Goal: Task Accomplishment & Management: Manage account settings

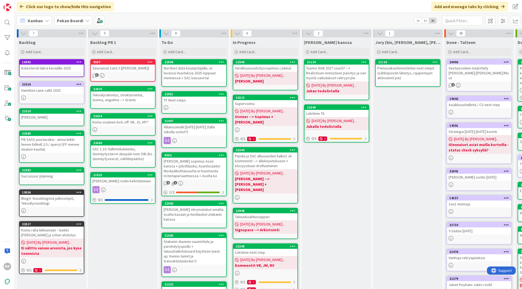
click at [129, 240] on div "Backlog PR 1 Add Card... 9507 Seuraavat 1on1:t ([PERSON_NAME], [PERSON_NAME]) 3…" at bounding box center [123, 206] width 70 height 339
click at [124, 227] on div "Backlog PR 1 Add Card... 9507 Seuraavat 1on1:t ([PERSON_NAME], [PERSON_NAME]) 3…" at bounding box center [123, 206] width 70 height 339
click at [191, 80] on div "Nordnet data kirjanpitäjälle, ei luvassa muutoksia 2025 loppuun mennessä + SAC …" at bounding box center [194, 73] width 64 height 17
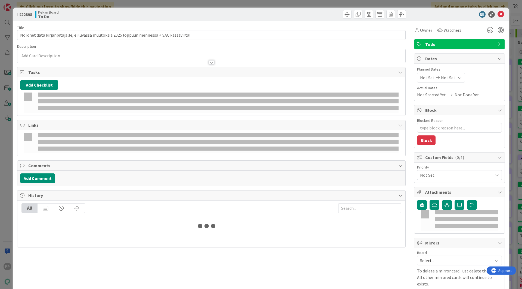
type textarea "x"
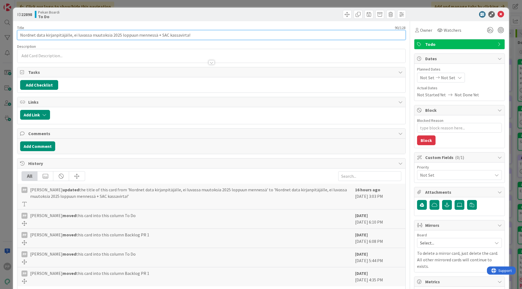
drag, startPoint x: 156, startPoint y: 37, endPoint x: 291, endPoint y: 49, distance: 135.8
click at [291, 49] on div "Title 90 / 128 Nordnet data kirjanpitäjälle, ei luvassa muutoksia 2025 loppuun …" at bounding box center [211, 200] width 388 height 359
type input "Nordnet data kirjanpitäjälle, ei luvassa muutoksia 2025 loppuun mennessä"
type textarea "x"
type input "Nordnet data kirjanpitäjälle, ei luvassa muutoksia 2025 loppuun mennessä"
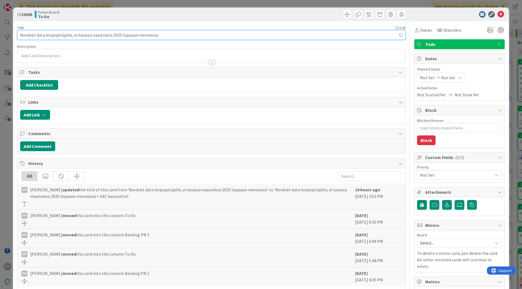
type textarea "x"
type input "Nordnet data kirjanpitäjälle, ei luvassa muutoksia 2025 loppuun mennessä, viime…"
type textarea "x"
type input "Nordnet data kirjanpitäjälle, ei luvassa muutoksia 2025 loppuun mennessä, viime…"
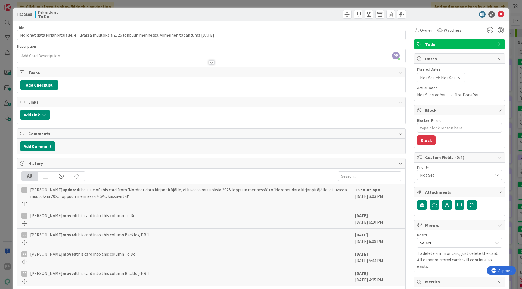
click at [291, 28] on div "Title 103 / 128" at bounding box center [211, 27] width 388 height 5
click at [291, 3] on div "ID 22898 Pekan Boardi To Do Title 103 / 128 Nordnet data kirjanpitäjälle, ei lu…" at bounding box center [261, 144] width 522 height 289
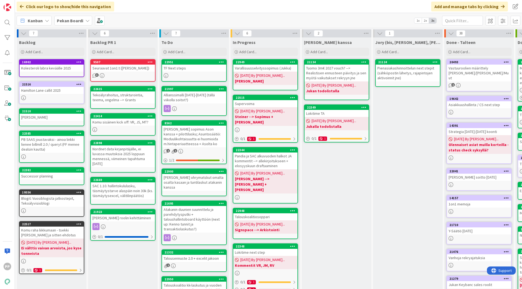
click at [202, 18] on div "Kanban Pekan Boardi 1x 2x 3x" at bounding box center [268, 20] width 507 height 15
click at [135, 6] on div "Click our logo to show/hide this navigation Add and manage tabs by clicking" at bounding box center [268, 6] width 507 height 13
click at [175, 50] on span "Add Card..." at bounding box center [176, 51] width 17 height 5
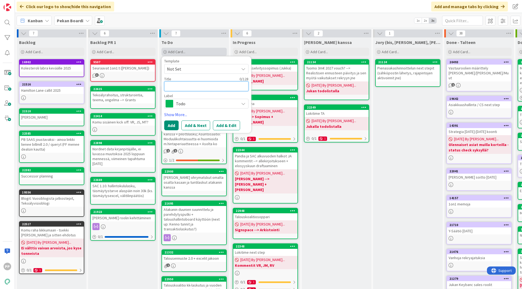
type textarea "S"
type textarea "x"
type textarea "SA"
type textarea "x"
type textarea "SAC"
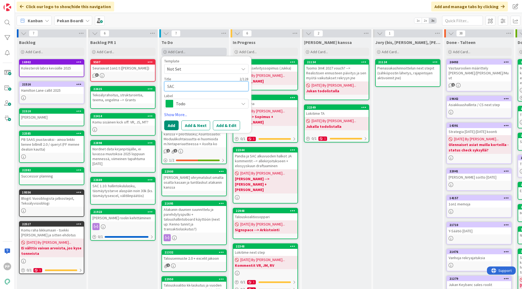
type textarea "x"
type textarea "SAC"
type textarea "x"
type textarea "SAC k"
type textarea "x"
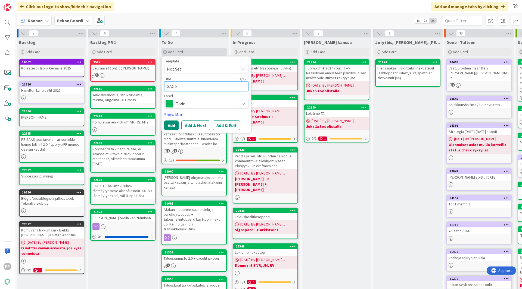
type textarea "SAC ka"
type textarea "x"
type textarea "SAC kas"
type textarea "x"
type textarea "SAC kass"
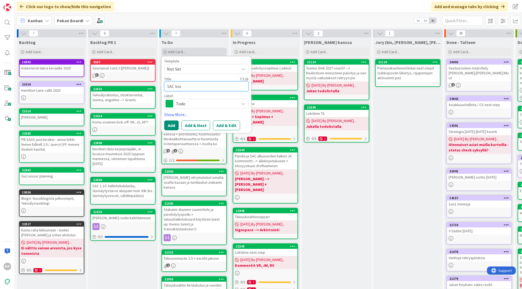
type textarea "x"
type textarea "SAC kassa"
type textarea "x"
type textarea "SAC kassav"
type textarea "x"
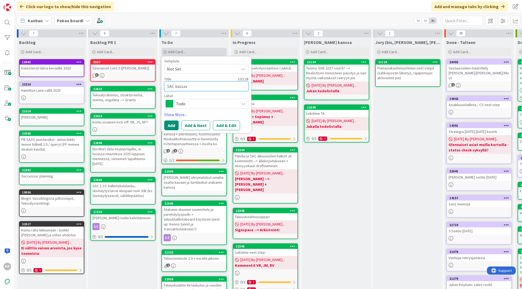
type textarea "SAC kassavi"
type textarea "x"
type textarea "SAC kassavir"
type textarea "x"
type textarea "SAC kassavirt"
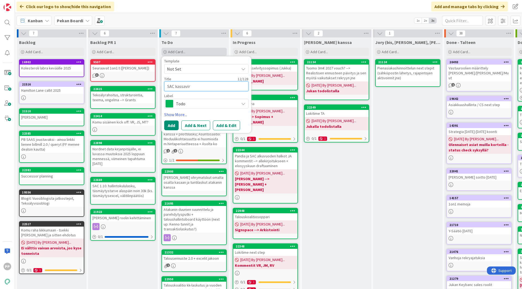
type textarea "x"
type textarea "SAC kassavirta"
type textarea "x"
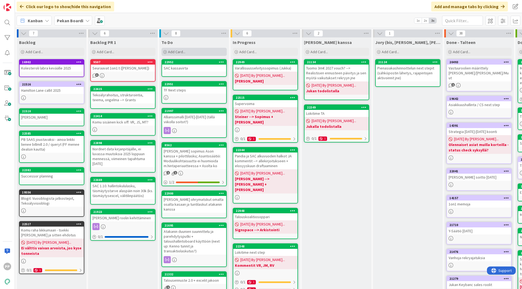
click at [176, 53] on span "Add Card..." at bounding box center [176, 51] width 17 height 5
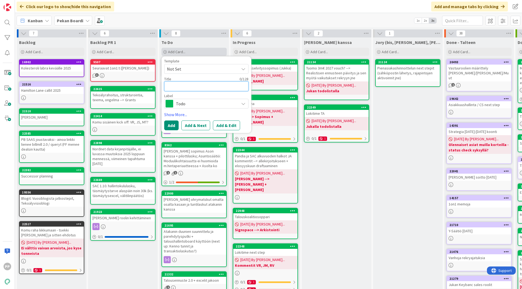
type textarea "E"
type textarea "x"
type textarea "El"
type textarea "x"
type textarea "Elo"
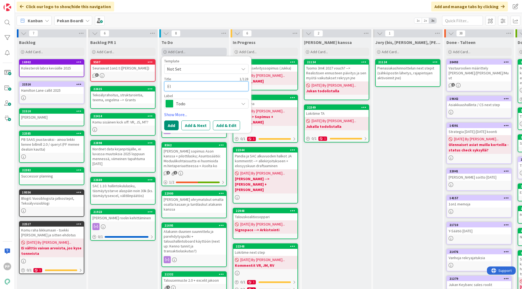
type textarea "x"
type textarea "Elo"
type textarea "x"
type textarea "[PERSON_NAME]"
type textarea "x"
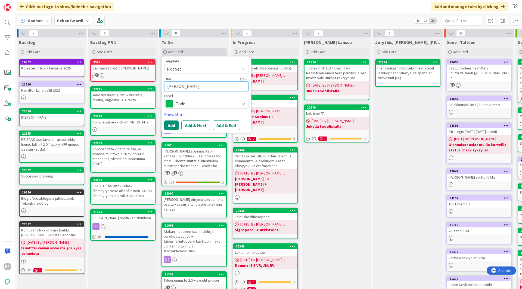
type textarea "Elo ja"
type textarea "x"
type textarea "Elo ja"
type textarea "x"
type textarea "Elo ja s"
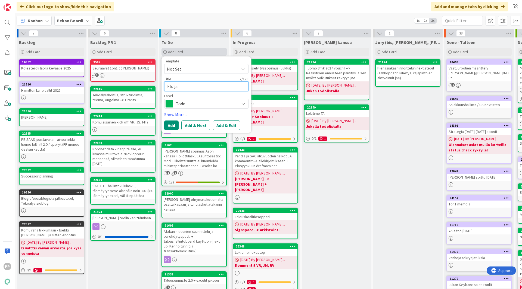
type textarea "x"
type textarea "Elo ja sy"
type textarea "x"
type textarea "Elo ja syy"
type textarea "x"
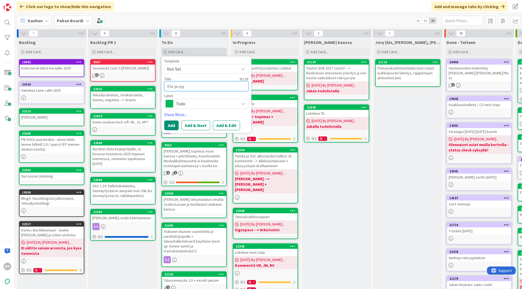
type textarea "Elo ja syys"
type textarea "x"
type textarea "Elo ja syysk"
type textarea "x"
type textarea "Elo ja syysku"
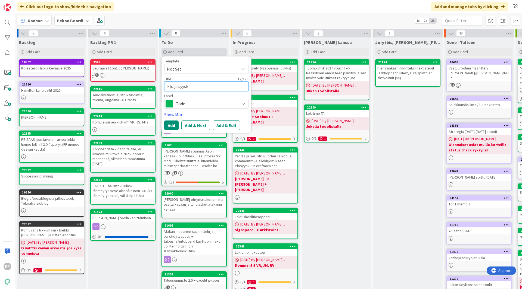
type textarea "x"
type textarea "Elo ja syyskuu"
type textarea "x"
type textarea "Elo ja syyskuun"
type textarea "x"
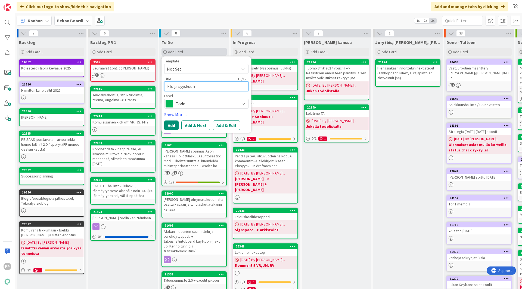
type textarea "Elo ja syyskuun"
type textarea "x"
type textarea "Elo ja syyskuun l"
type textarea "x"
type textarea "Elo ja syyskuun lo"
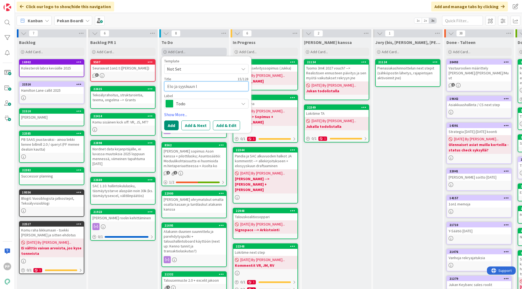
type textarea "x"
type textarea "Elo ja syyskuun lop"
type textarea "x"
type textarea "Elo ja syyskuun lopp"
type textarea "x"
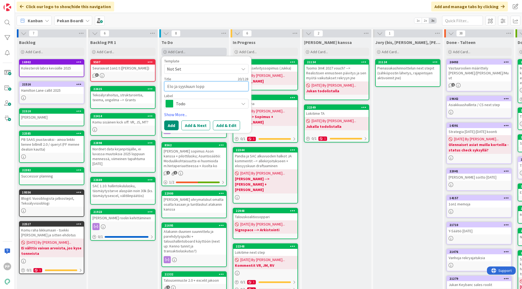
type textarea "Elo ja syyskuun loppu"
type textarea "x"
type textarea "Elo ja syyskuun loppuu"
type textarea "x"
type textarea "Elo ja syyskuun loppuun"
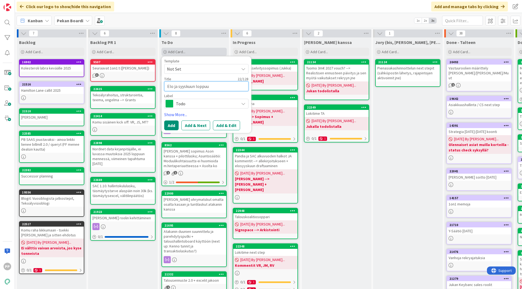
type textarea "x"
type textarea "Elo ja syyskuun loppuun"
type textarea "x"
type textarea "Elo ja syyskuun loppuun t"
type textarea "x"
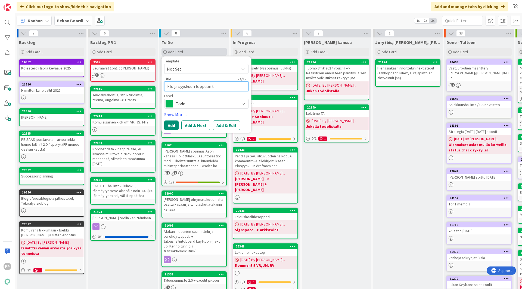
type textarea "Elo ja syyskuun loppuun ta"
type textarea "x"
type textarea "Elo ja syyskuun loppuun tal"
type textarea "x"
type textarea "Elo ja syyskuun loppuun talo"
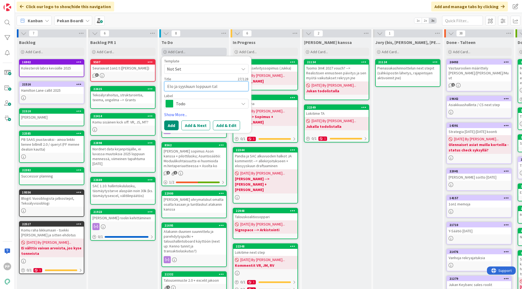
type textarea "x"
type textarea "Elo ja syyskuun loppuun talous"
type textarea "x"
type textarea "Elo ja syyskuun loppuun talousk"
type textarea "x"
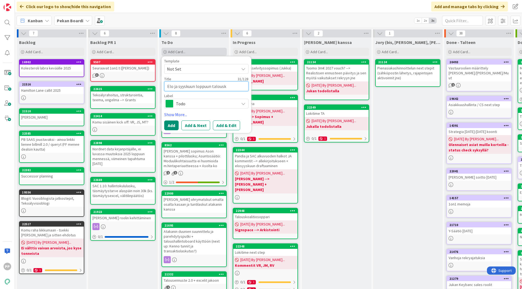
type textarea "Elo ja syyskuun loppuun talousko"
type textarea "x"
type textarea "Elo ja syyskuun loppuun talouskoa"
type textarea "x"
type textarea "Elo ja syyskuun loppuun talouskoal"
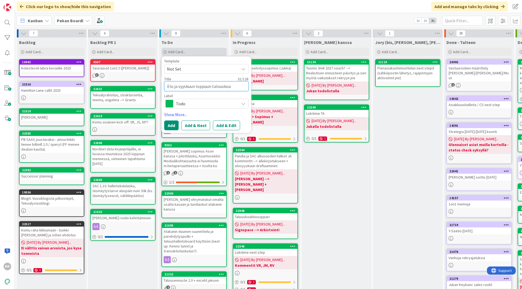
type textarea "x"
type textarea "Elo ja syyskuun loppuun talouskoali"
type textarea "x"
type textarea "Elo ja syyskuun loppuun talouskoalit"
type textarea "x"
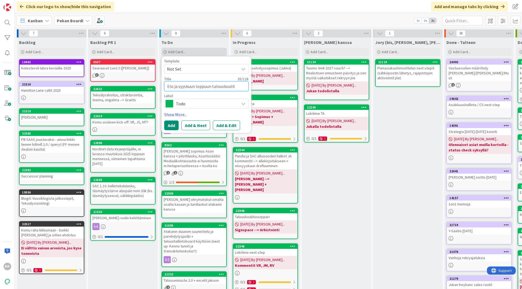
type textarea "Elo ja syyskuun loppuun talouskoaliti"
type textarea "x"
type textarea "Elo ja syyskuun loppuun talouskoalitio"
type textarea "x"
type textarea "Elo ja syyskuun loppuun talouskoalitiol"
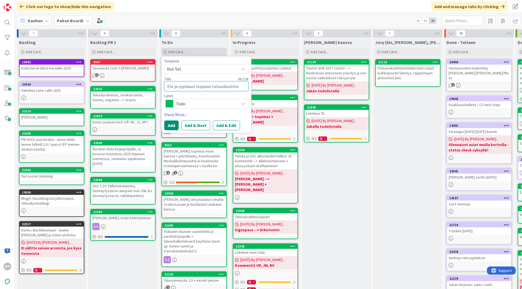
type textarea "x"
type textarea "Elo ja syyskuun loppuun talouskoalitiola"
type textarea "x"
type textarea "Elo ja syyskuun loppuun talouskoalitiolas"
type textarea "x"
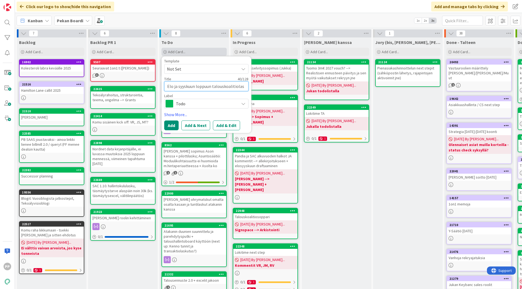
type textarea "Elo ja syyskuun loppuun talouskoalitiolask"
type textarea "x"
type textarea "Elo ja syyskuun loppuun talouskoalitiolasku"
type textarea "x"
type textarea "Elo ja syyskuun loppuun talouskoalitiolasku"
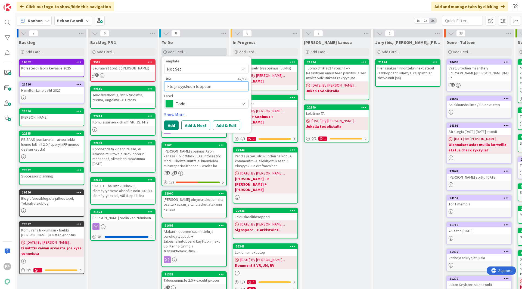
type textarea "x"
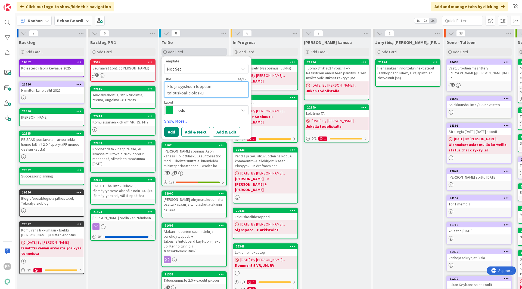
type textarea "Elo ja syyskuun loppuun talouskoalitiolasku S"
type textarea "x"
type textarea "Elo ja syyskuun loppuun talouskoalitiolasku SA"
type textarea "x"
type textarea "Elo ja syyskuun loppuun talouskoalitiolasku SAC"
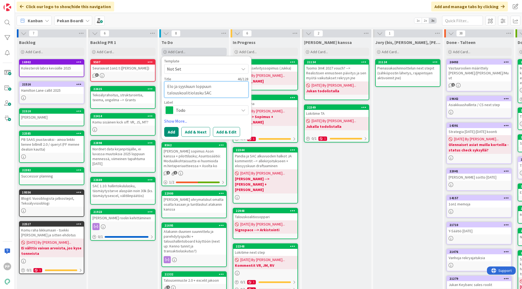
type textarea "x"
type textarea "Elo ja syyskuun loppuun talouskoalitiolasku SAC:"
type textarea "x"
type textarea "Elo ja syyskuun loppuun talouskoalitiolasku SAC:l"
type textarea "x"
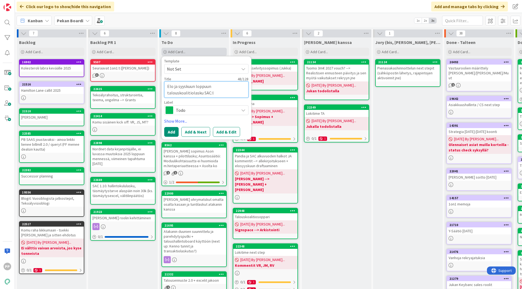
type textarea "Elo ja syyskuun loppuun talouskoalitiolasku SAC:ll"
type textarea "x"
type textarea "Elo ja syyskuun loppuun talouskoalitiolasku SAC:lle"
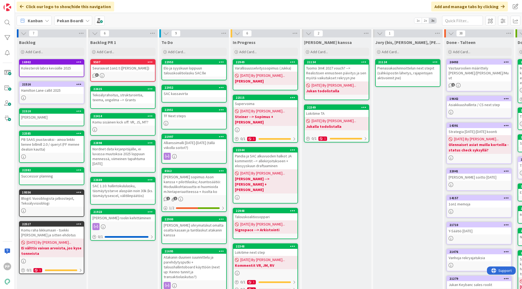
click at [152, 11] on div "Click our logo to show/hide this navigation Add and manage tabs by clicking" at bounding box center [268, 6] width 507 height 13
click at [155, 5] on div "Click our logo to show/hide this navigation Add and manage tabs by clicking" at bounding box center [268, 6] width 507 height 13
click at [211, 19] on div "Kanban Pekan Boardi 1x 2x 3x" at bounding box center [268, 20] width 507 height 15
click at [205, 11] on div "Click our logo to show/hide this navigation Add and manage tabs by clicking" at bounding box center [268, 6] width 507 height 13
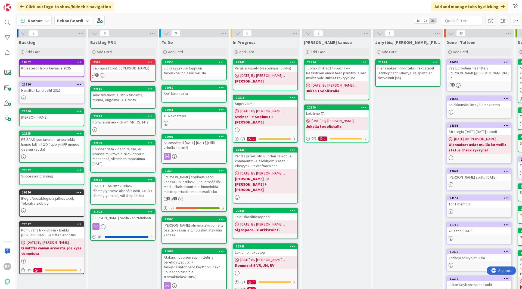
click at [204, 9] on div "Click our logo to show/hide this navigation Add and manage tabs by clicking" at bounding box center [268, 6] width 507 height 13
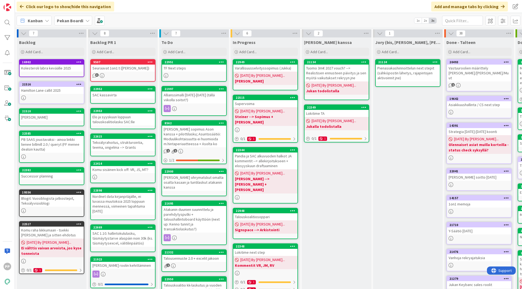
click at [199, 19] on div "Kanban Pekan Boardi 1x 2x 3x" at bounding box center [268, 20] width 507 height 15
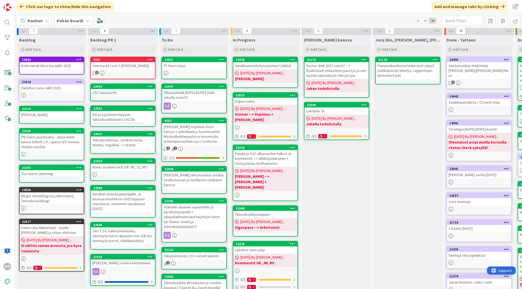
scroll to position [2, 0]
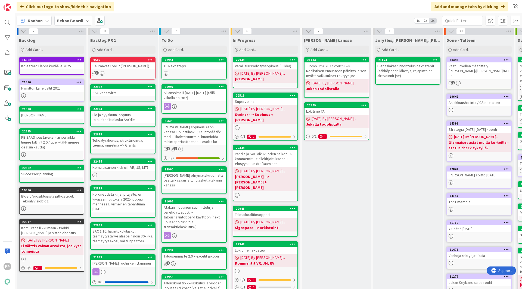
click at [192, 63] on div "TF Next steps" at bounding box center [194, 65] width 64 height 7
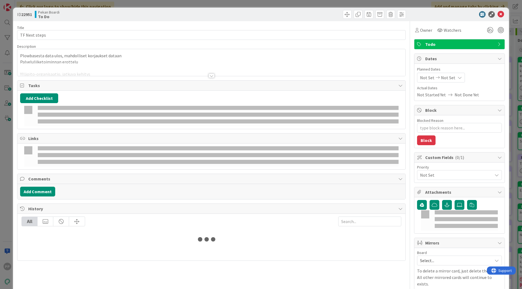
type textarea "x"
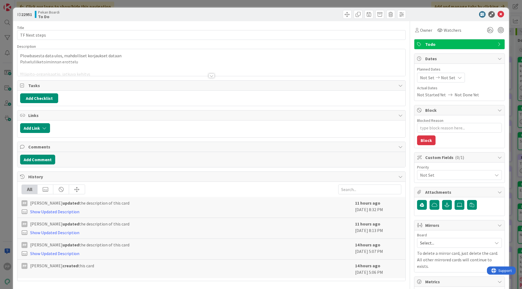
click at [171, 60] on p "Palveluliiketoiminnan erottelu" at bounding box center [211, 62] width 382 height 6
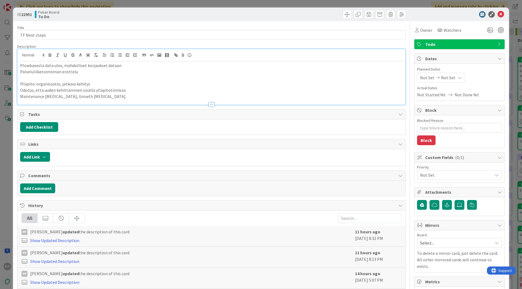
click at [156, 65] on p "Plowbasesta data ulos, mahdolliset korjaukset dataan" at bounding box center [211, 65] width 382 height 6
click at [163, 66] on p "Plowbasesta data ulos, mahdolliset korjaukset dataan" at bounding box center [211, 65] width 382 height 6
click at [20, 65] on p "Plowbasesta data ulos, mahdolliset korjaukset dataan" at bounding box center [211, 65] width 382 height 6
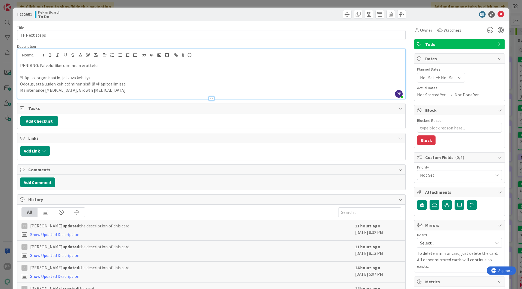
click at [70, 20] on div "ID 22951 Pekan Boardi To Do" at bounding box center [260, 15] width 495 height 14
click at [71, 71] on p at bounding box center [211, 72] width 382 height 6
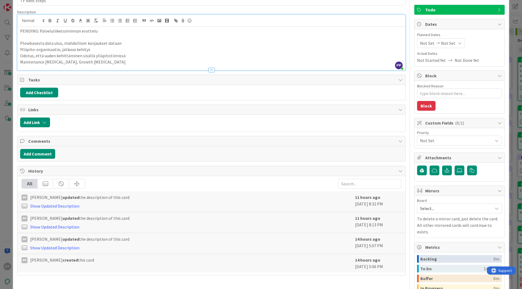
scroll to position [34, 0]
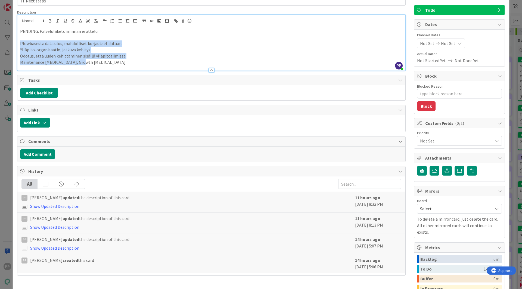
click at [19, 42] on div "PENDING: Palveluliiketoiminnan erottelu Plowbasesta data ulos, mahdolliset korj…" at bounding box center [211, 48] width 388 height 43
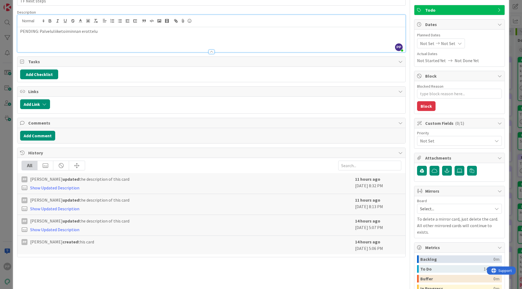
click at [8, 53] on div "ID 22951 Pekan Boardi To Do Title 13 / 128 TF Next steps Description PP [PERSON…" at bounding box center [261, 144] width 522 height 289
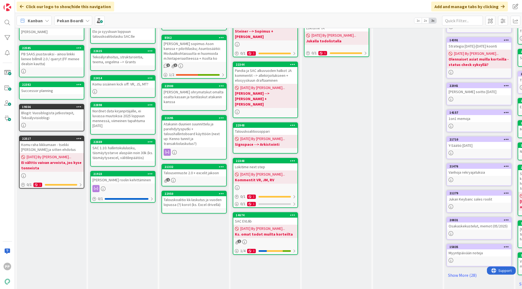
click at [187, 169] on div "Talousennuste 2.0 + excelit jakoon" at bounding box center [194, 172] width 64 height 7
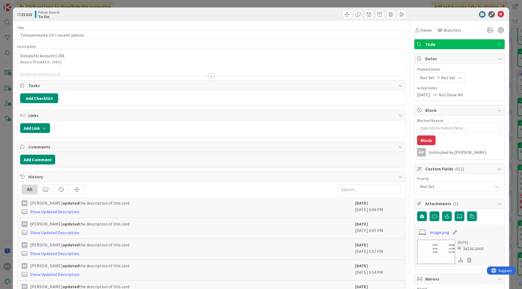
click at [94, 61] on p "Aspa x Projektit, rekry" at bounding box center [211, 62] width 382 height 6
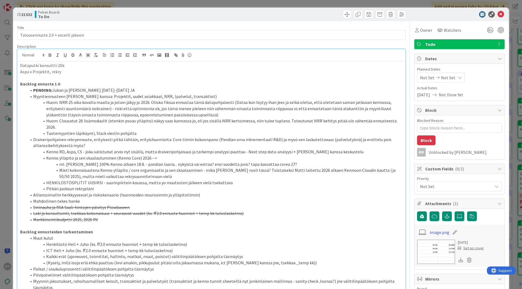
click at [22, 65] on p "Dataputki konsultti 20k" at bounding box center [211, 65] width 382 height 6
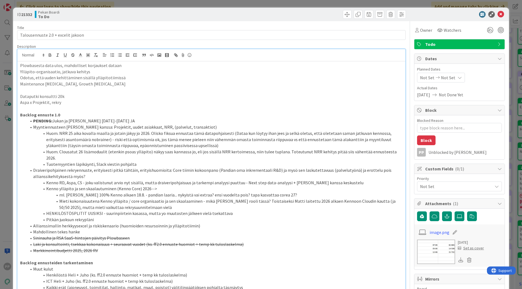
click at [7, 65] on div "ID 21332 Pekan Boardi To Do Title 34 / 128 Talousennuste 2.0 + excelit jakoon D…" at bounding box center [261, 144] width 522 height 289
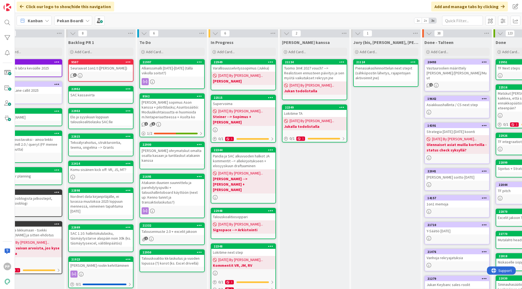
scroll to position [0, 22]
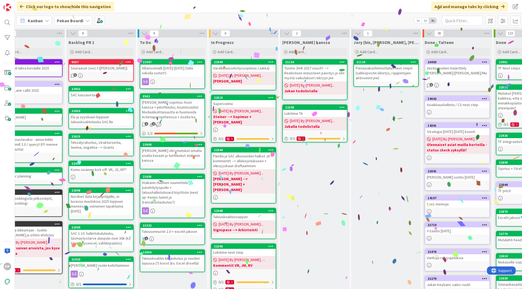
click at [170, 229] on div "Talousennuste 2.0 + excelit jakoon" at bounding box center [172, 231] width 64 height 7
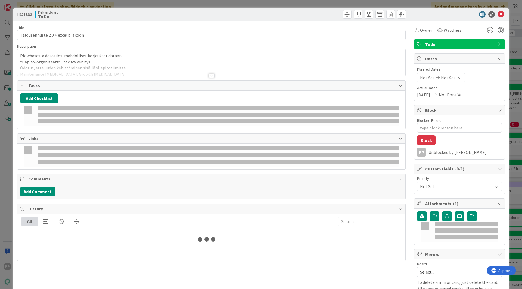
type textarea "x"
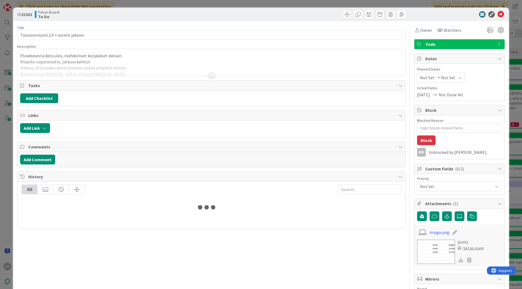
click at [62, 55] on p "Plowbasesta data ulos, mahdolliset korjaukset dataan" at bounding box center [211, 56] width 382 height 6
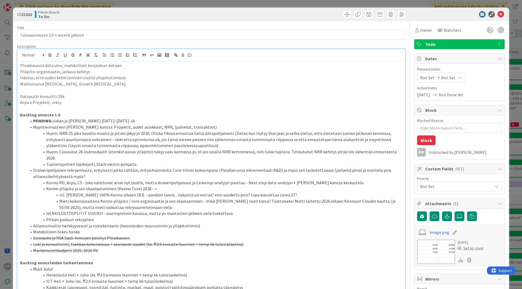
click at [93, 85] on p "Maintenance [MEDICAL_DATA], Growth [MEDICAL_DATA]" at bounding box center [211, 84] width 382 height 6
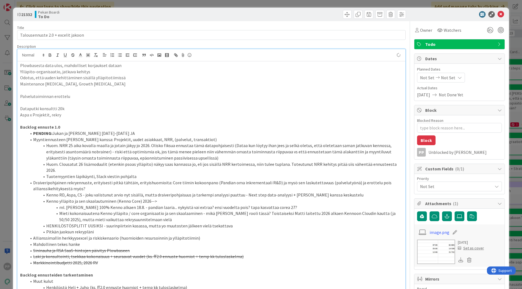
click at [33, 142] on li "Myyntiennusteen [PERSON_NAME] kanssa: Projektit, uudet asiakkaat, NRR, (palvelu…" at bounding box center [215, 140] width 376 height 6
click at [33, 180] on li "Draiveripohjainen rekryennuste, erityisesti pitkä tähtäin, erityishuomioita: Co…" at bounding box center [215, 186] width 376 height 12
click at [33, 235] on span at bounding box center [33, 238] width 0 height 6
click at [59, 184] on li "Draiveripohjainen rekryennuste, erityisesti pitkä tähtäin, erityishuomioita: Co…" at bounding box center [215, 186] width 376 height 12
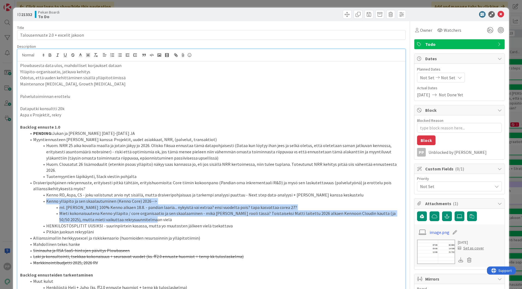
drag, startPoint x: 45, startPoint y: 195, endPoint x: 193, endPoint y: 215, distance: 149.5
click at [193, 215] on ol "PENDING: Jukan ja [PERSON_NAME] [DATE]-[DATE] JA Myyntiennusteen tsekki Valtter…" at bounding box center [211, 198] width 382 height 136
click at [89, 54] on rect at bounding box center [89, 54] width 0 height 0
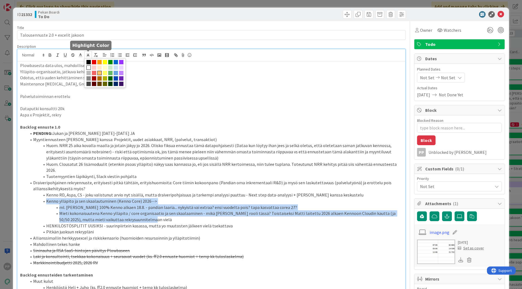
click at [101, 72] on span at bounding box center [99, 73] width 4 height 4
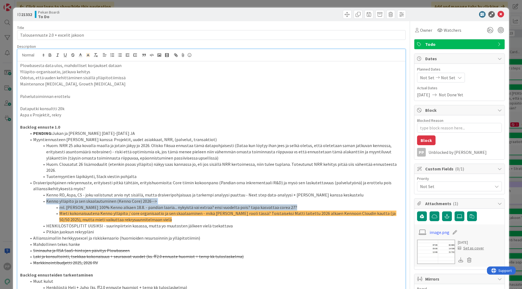
click at [137, 215] on li "Mieti kokonaisuutena Kenno ylläpito / core organisaatio ja sen skaalaaminen - m…" at bounding box center [215, 217] width 376 height 12
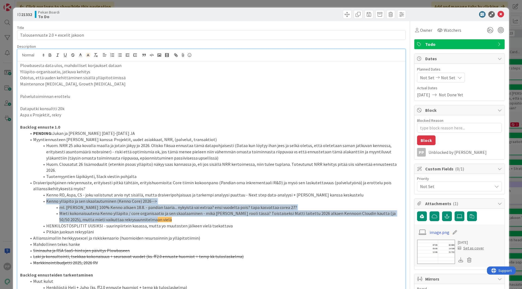
click at [137, 215] on li "Mieti kokonaisuutena Kenno ylläpito / core organisaatio ja sen skaalaaminen - m…" at bounding box center [215, 217] width 376 height 12
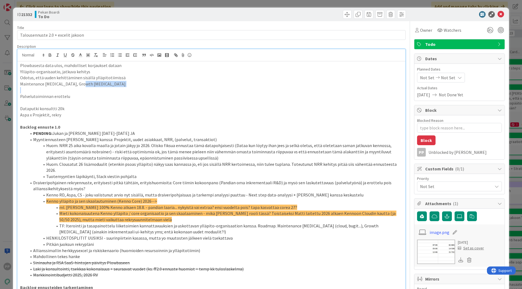
drag, startPoint x: 98, startPoint y: 83, endPoint x: 51, endPoint y: 90, distance: 48.1
click at [51, 90] on div "Plowbasesta data ulos, mahdolliset korjaukset dataan Ylläpito-organisaatio, jat…" at bounding box center [211, 271] width 388 height 420
click at [171, 227] on li "TF: Iterointi ja tasapainottelu liiketoimien kannattavuuksien ja uskottavan yll…" at bounding box center [215, 229] width 376 height 12
click at [173, 227] on li "TF: Iterointi ja tasapainottelu liiketoimien kannattavuuksien ja uskottavan yll…" at bounding box center [215, 229] width 376 height 12
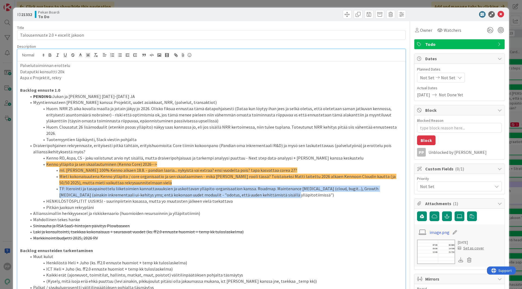
drag, startPoint x: 278, startPoint y: 191, endPoint x: 57, endPoint y: 184, distance: 221.2
click at [57, 186] on li "TF: Iterointi ja tasapainottelu liiketoimien kannattavuuksien ja uskottavan yll…" at bounding box center [215, 192] width 376 height 12
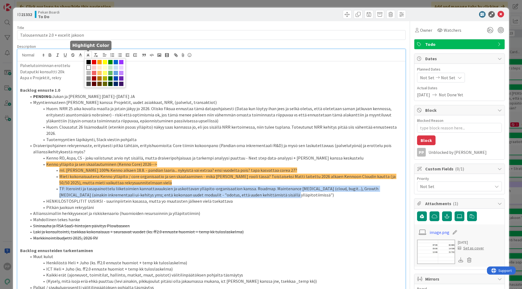
click at [89, 55] on icon at bounding box center [88, 55] width 5 height 5
click at [100, 73] on span at bounding box center [99, 73] width 4 height 4
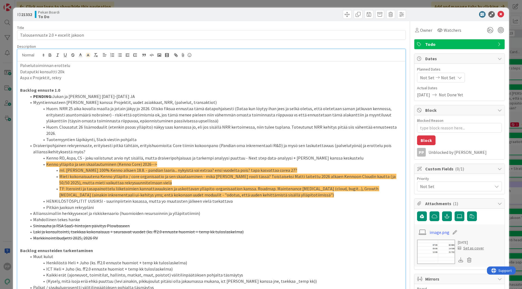
click at [84, 98] on li "PENDING: Jukan ja [PERSON_NAME] [DATE]-[DATE] JA" at bounding box center [215, 96] width 376 height 6
click at [156, 137] on li "Tuotemyyntien läpikäynti, Slack viestin pohjalta" at bounding box center [215, 140] width 376 height 6
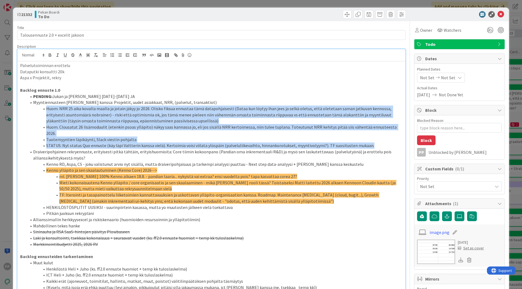
click at [47, 108] on li "Huom. NRR 25 aika kovalla maalla ja jotain jäkyy jo 2026. Olisko fiksua ennusta…" at bounding box center [215, 115] width 376 height 18
click at [87, 53] on icon at bounding box center [88, 55] width 5 height 5
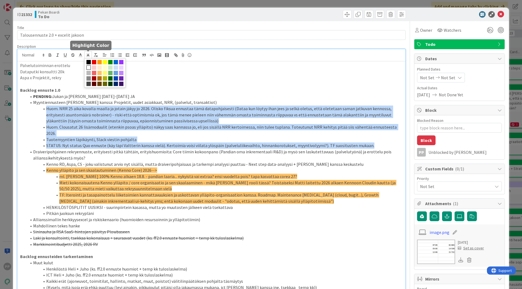
click at [104, 74] on span at bounding box center [105, 73] width 4 height 4
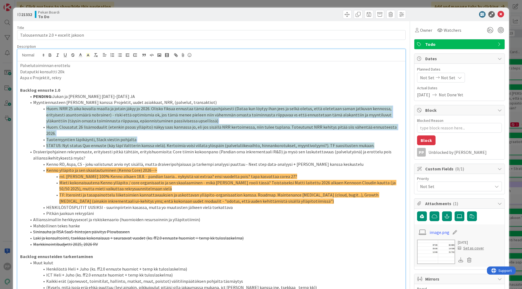
click at [106, 118] on li "Huom. NRR 25 aika kovalla maalla ja jotain jäkyy jo 2026. Olisko fiksua ennusta…" at bounding box center [215, 115] width 376 height 18
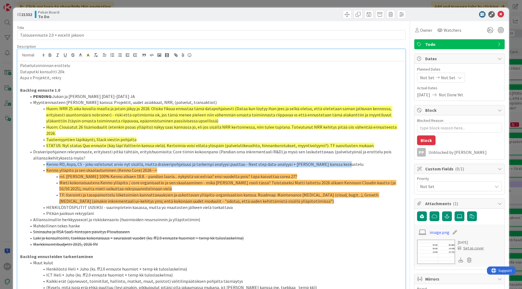
drag, startPoint x: 47, startPoint y: 159, endPoint x: 388, endPoint y: 157, distance: 341.7
click at [388, 161] on li "Kenno RD, Aspa, CS - joku valistunut arvio nyt sisällä, mutta draiveripohjaisuu…" at bounding box center [215, 164] width 376 height 6
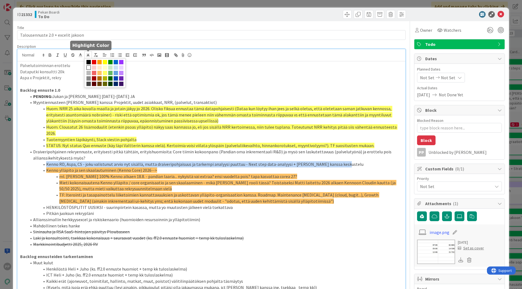
click at [86, 56] on icon at bounding box center [88, 55] width 5 height 5
click at [105, 73] on span at bounding box center [105, 73] width 4 height 4
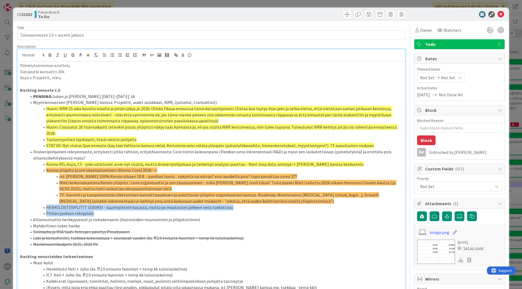
drag, startPoint x: 102, startPoint y: 208, endPoint x: 40, endPoint y: 202, distance: 62.5
click at [40, 202] on ol "PENDING: Jukan ja [PERSON_NAME] [DATE]-[DATE] JA Myyntiennusteen tsekki Valtter…" at bounding box center [211, 170] width 382 height 154
click at [87, 56] on line at bounding box center [87, 56] width 1 height 0
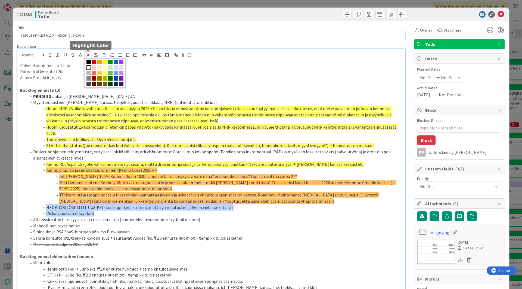
click at [105, 73] on span at bounding box center [105, 73] width 4 height 4
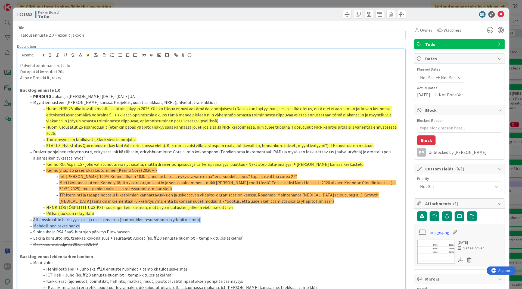
drag, startPoint x: 88, startPoint y: 222, endPoint x: 24, endPoint y: 213, distance: 65.0
click at [24, 213] on ol "PENDING: Jukan ja [PERSON_NAME] [DATE]-[DATE] JA Myyntiennusteen tsekki Valtter…" at bounding box center [211, 170] width 382 height 154
drag, startPoint x: 81, startPoint y: 222, endPoint x: 26, endPoint y: 215, distance: 55.9
click at [26, 215] on ol "PENDING: Jukan ja [PERSON_NAME] [DATE]-[DATE] JA Myyntiennusteen tsekki Valtter…" at bounding box center [211, 170] width 382 height 154
click at [88, 56] on line at bounding box center [87, 56] width 1 height 0
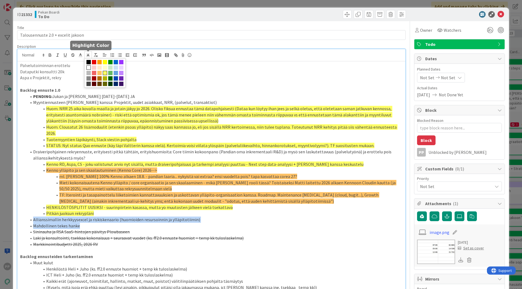
click at [104, 73] on span at bounding box center [105, 73] width 4 height 4
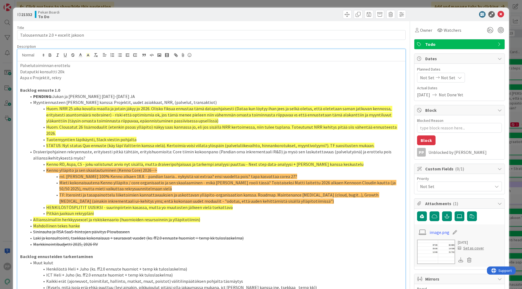
click at [91, 162] on span "Kenno RD, Aspa, CS - joku valistunut arvio nyt sisällä, mutta draiveripohjaisuu…" at bounding box center [204, 164] width 317 height 5
drag, startPoint x: 125, startPoint y: 96, endPoint x: 28, endPoint y: 92, distance: 97.3
click at [28, 92] on div "Palvelutoiminnan erottelu Dataputki konsultti 20k Aspa x Projektit, rekry Backl…" at bounding box center [211, 255] width 388 height 389
click at [33, 96] on span at bounding box center [33, 96] width 0 height 6
click at [124, 97] on li "PENDING: Jukan ja [PERSON_NAME] [DATE]-[DATE] JA" at bounding box center [215, 96] width 376 height 6
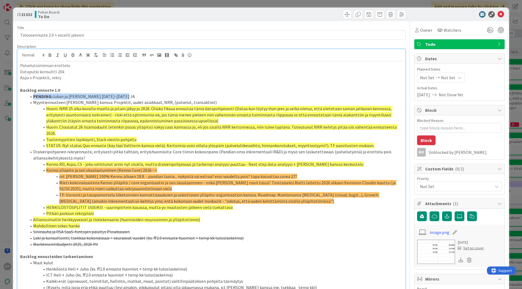
drag, startPoint x: 36, startPoint y: 96, endPoint x: 33, endPoint y: 96, distance: 3.3
click at [33, 96] on strong "PENDING:" at bounding box center [42, 96] width 19 height 5
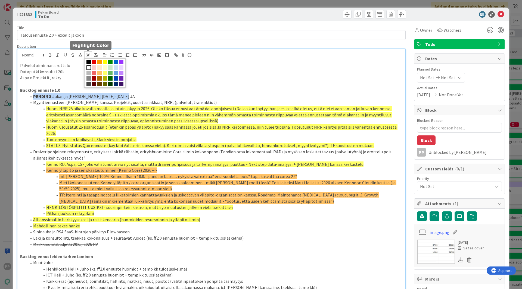
click at [88, 54] on polyline at bounding box center [88, 55] width 2 height 2
click at [105, 73] on span at bounding box center [105, 73] width 4 height 4
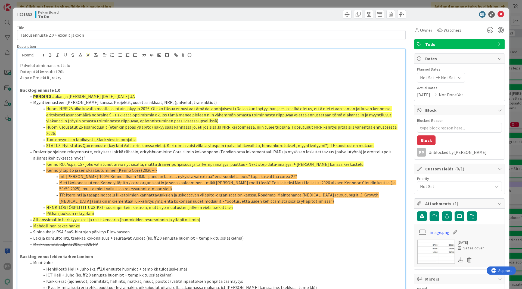
click at [93, 115] on span "Huom. NRR 25 aika kovalla maalla ja jotain jäkyy jo 2026. Olisko fiksua ennusta…" at bounding box center [219, 115] width 346 height 18
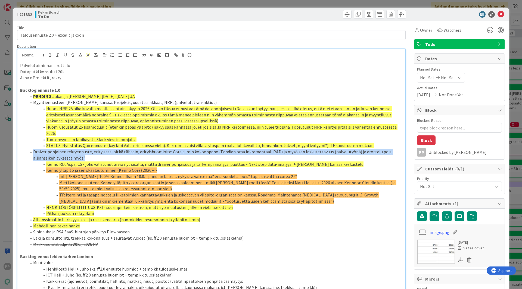
drag, startPoint x: 91, startPoint y: 150, endPoint x: 32, endPoint y: 146, distance: 59.1
click at [32, 149] on li "Draiveripohjainen rekryennuste, erityisesti pitkä tähtäin, erityishuomioita: Co…" at bounding box center [215, 155] width 376 height 12
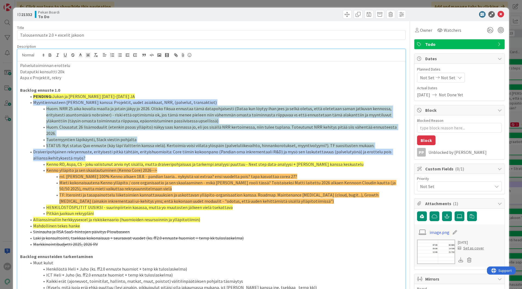
click at [34, 101] on li "Myyntiennusteen [PERSON_NAME] kanssa: Projektit, uudet asiakkaat, NRR, (palvelu…" at bounding box center [215, 102] width 376 height 6
click at [86, 56] on icon at bounding box center [88, 55] width 5 height 5
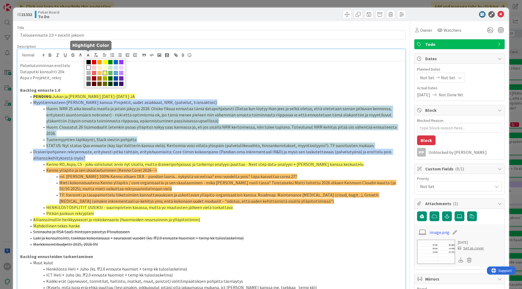
click at [105, 74] on span at bounding box center [105, 73] width 4 height 4
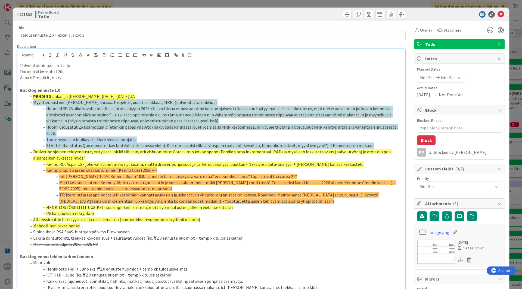
click at [108, 151] on li "Draiveripohjainen rekryennuste, erityisesti pitkä tähtäin, erityishuomioita: Co…" at bounding box center [215, 155] width 376 height 12
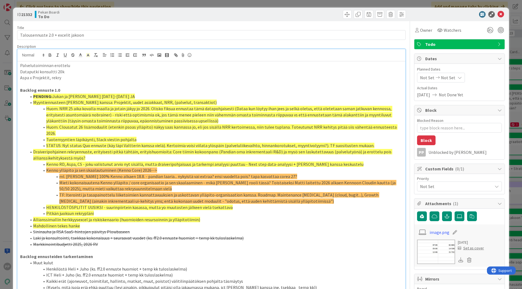
click at [110, 229] on s "Sininauha ja RSA SaaS-hintojen päivitys Plowbaseen" at bounding box center [81, 231] width 96 height 5
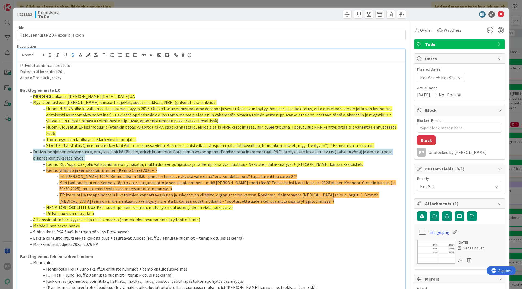
drag, startPoint x: 87, startPoint y: 151, endPoint x: 32, endPoint y: 147, distance: 55.0
click at [32, 149] on li "Draiveripohjainen rekryennuste, erityisesti pitkä tähtäin, erityishuomioita: Co…" at bounding box center [215, 155] width 376 height 12
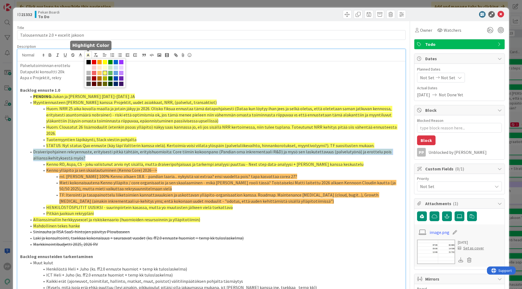
click at [87, 56] on line at bounding box center [87, 56] width 1 height 0
click at [98, 70] on span at bounding box center [104, 72] width 41 height 29
click at [99, 73] on span at bounding box center [99, 73] width 4 height 4
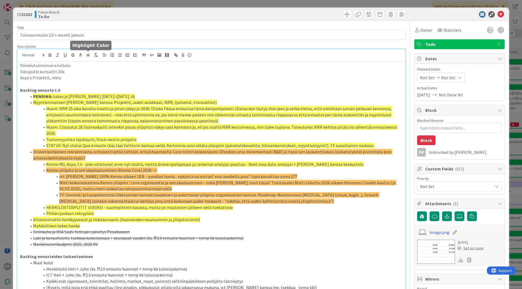
click at [146, 88] on p "Backlog ennuste 1.0" at bounding box center [211, 90] width 382 height 6
click at [131, 78] on p "Aspa x Projektit, rekry" at bounding box center [211, 78] width 382 height 6
click at [127, 72] on p "Dataputki konsultti 20k" at bounding box center [211, 72] width 382 height 6
click at [158, 64] on p "Palvelutoiminnan erottelu" at bounding box center [211, 65] width 382 height 6
click at [168, 26] on div "Title 34 / 128" at bounding box center [211, 27] width 388 height 5
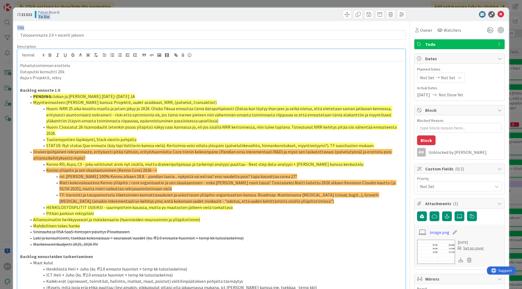
drag, startPoint x: 173, startPoint y: 23, endPoint x: 176, endPoint y: 5, distance: 18.0
click at [176, 5] on div "ID 21332 Pekan Boardi To Do Title 34 / 128 Talousennuste 2.0 + excelit jakoon D…" at bounding box center [261, 144] width 522 height 289
click at [152, 65] on p "Palvelutoiminnan erottelu" at bounding box center [211, 65] width 382 height 6
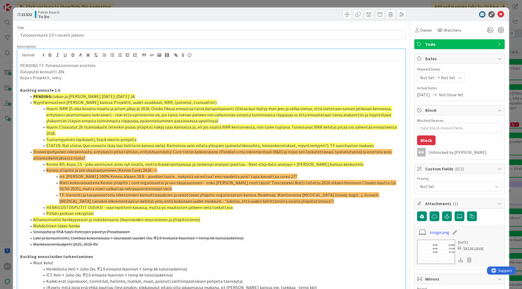
click at [162, 5] on div "ID 21332 Pekan Boardi To Do Title 34 / 128 Talousennuste 2.0 + excelit jakoon D…" at bounding box center [261, 144] width 522 height 289
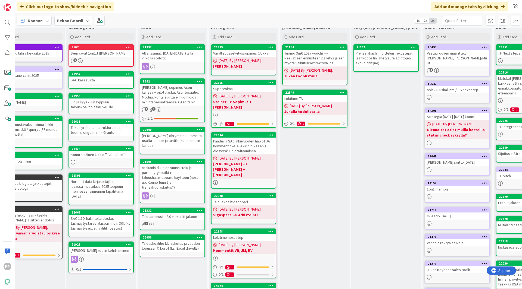
scroll to position [15, 22]
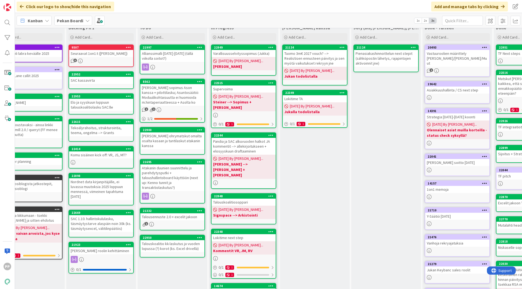
click at [180, 181] on div "Atakanin duunien suunnittelu ja parehdytysputki + taloushallintoboard käyttöön …" at bounding box center [172, 178] width 64 height 27
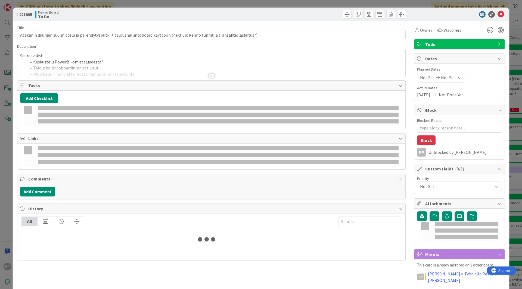
type textarea "x"
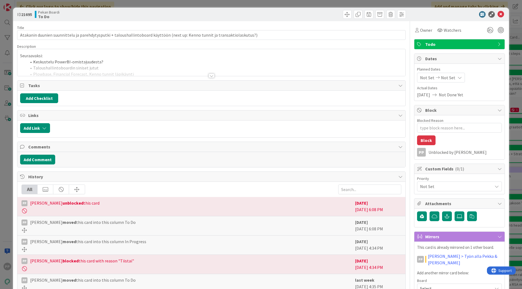
click at [146, 63] on div at bounding box center [211, 69] width 388 height 14
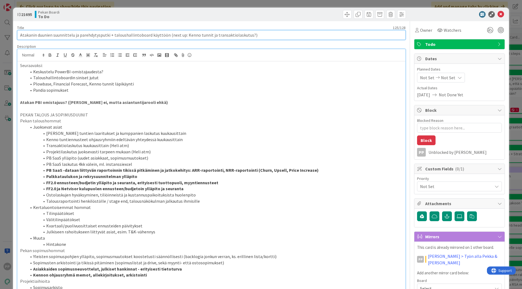
drag, startPoint x: 165, startPoint y: 35, endPoint x: 149, endPoint y: 37, distance: 15.7
click at [149, 37] on input "Atakanin duunien suunnittelu ja parehdytysputki + taloushallintoboard käyttöön …" at bounding box center [211, 35] width 388 height 10
type input "Atakanin duunien suunnittelu ja parehdytysputki + taloushallintoboard (next up:…"
type textarea "x"
type input "Atakanin duunien suunnittelu ja parehdytysputki + taloushallintoboard (next up:…"
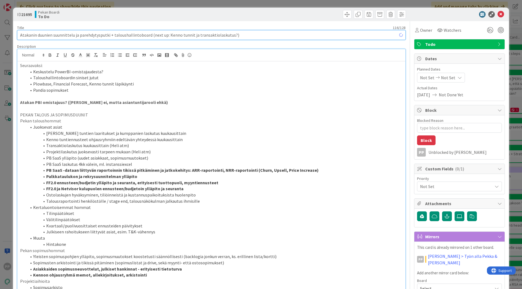
type textarea "x"
drag, startPoint x: 166, startPoint y: 35, endPoint x: 230, endPoint y: 42, distance: 64.5
type input "Atakanin duunien suunnittelu ja parehdytysputki + taloushallintoboard (next up:…"
type textarea "x"
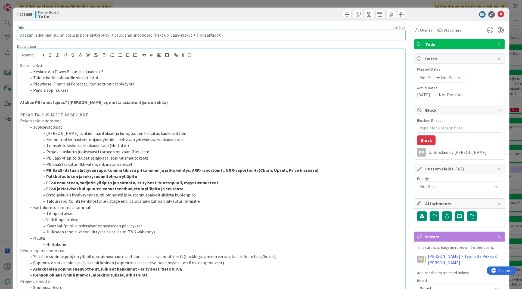
type input "Atakanin duunien suunnittelu ja parehdytysputki + taloushallintoboard (next up:…"
type textarea "x"
type input "Atakanin duunien suunnittelu ja parehdytysputki + taloushallintoboard (next up:…"
type textarea "x"
type input "Atakanin duunien suunnittelu ja parehdytysputki + taloushallintoboard (next up:…"
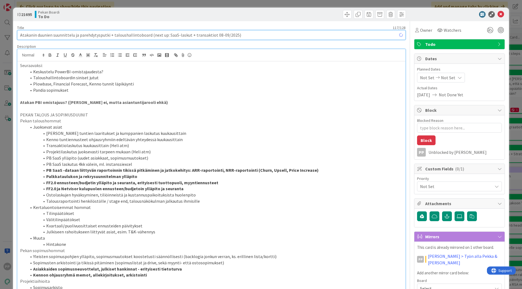
type textarea "x"
type input "Atakanin duunien suunnittelu ja parehdytysputki + taloushallintoboard (next up:…"
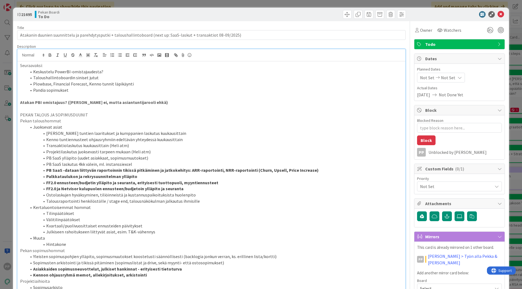
click at [205, 111] on p at bounding box center [211, 109] width 382 height 6
click at [177, 4] on div "ID 21695 Pekan Boardi To Do Title 117 / 128 Atakanin duunien suunnittelu ja par…" at bounding box center [261, 144] width 522 height 289
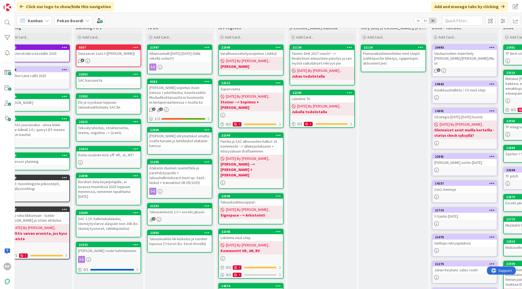
scroll to position [15, 14]
click at [169, 169] on div "Atakanin duunien suunnittelu ja parehdytysputki + taloushallintoboard (next up:…" at bounding box center [180, 176] width 64 height 22
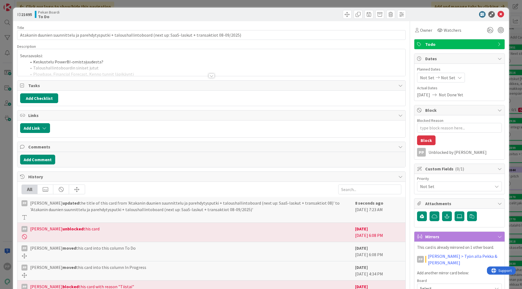
type textarea "x"
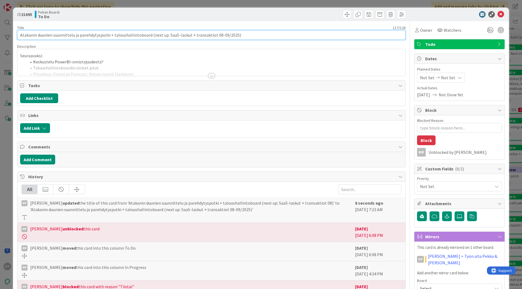
drag, startPoint x: 37, startPoint y: 35, endPoint x: 81, endPoint y: 43, distance: 44.8
click at [81, 43] on div "Title 117 / 128 Atakanin duunien suunnittelu ja parehdytysputki + taloushallint…" at bounding box center [211, 223] width 388 height 404
type input "Atakanin parehdytysputki + taloushallintoboard (next up: SaaS-laskut + transakt…"
type textarea "x"
drag, startPoint x: 67, startPoint y: 34, endPoint x: 39, endPoint y: 35, distance: 27.7
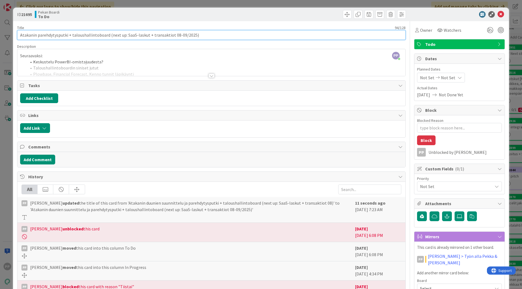
click at [39, 35] on input "Atakanin parehdytysputki + taloushallintoboard (next up: SaaS-laskut + transakt…" at bounding box center [211, 35] width 388 height 10
type input "Atakanin perehdytys + taloushallintoboard (next up: SaaS-laskut + transaktiot 0…"
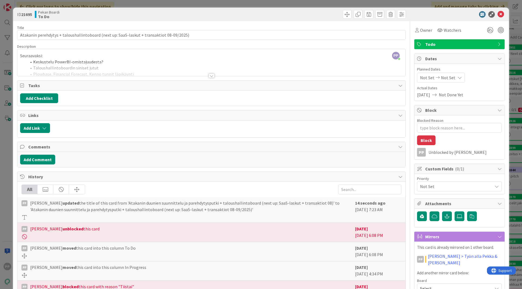
click at [77, 25] on div "Title 89 / 128" at bounding box center [211, 27] width 388 height 5
click at [93, 7] on div "ID 21695 Pekan Boardi To Do Title 89 / 128 Atakanin perehdytys + taloushallinto…" at bounding box center [261, 144] width 522 height 289
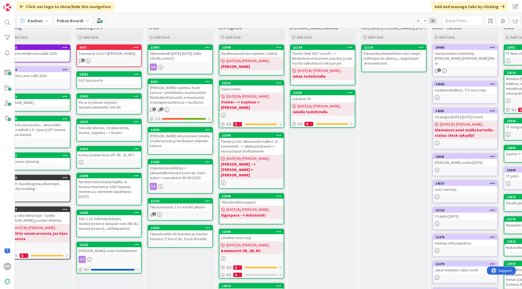
click at [172, 255] on div "To Do Add Card... Template Not Set Title 0 / 128 Elo ja syyskuun loppuun talous…" at bounding box center [180, 192] width 70 height 339
click at [134, 96] on icon at bounding box center [136, 96] width 5 height 4
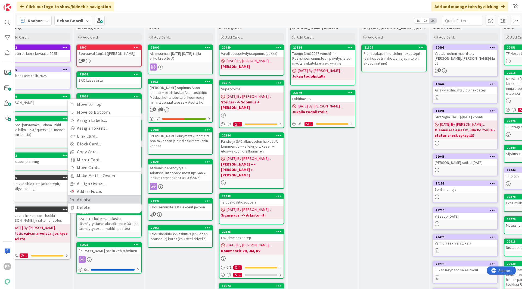
click at [132, 200] on link "Archive" at bounding box center [104, 200] width 73 height 8
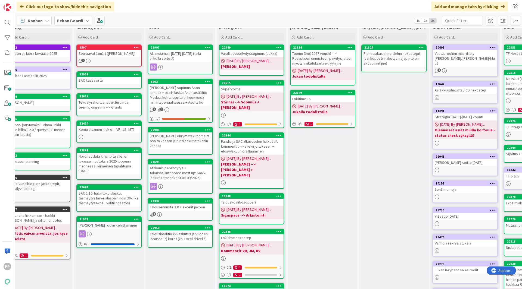
click at [312, 177] on div "[PERSON_NAME] kanssa Add Card... 21134 Tuomo 3m€ 2027 vouch? --> Realistisen en…" at bounding box center [323, 192] width 70 height 339
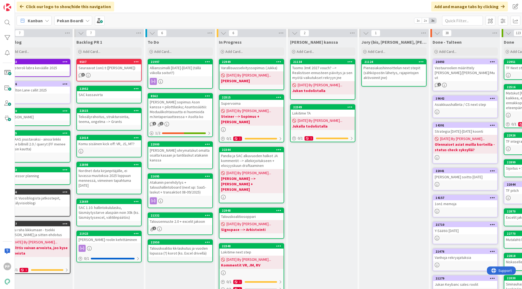
click at [187, 71] on div "Allianssimalli [DATE]-[DATE] (tällä viikolla soitot?)" at bounding box center [180, 70] width 64 height 12
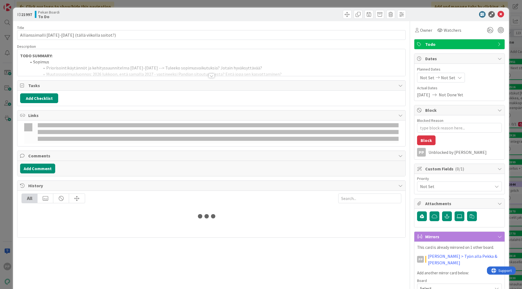
type textarea "x"
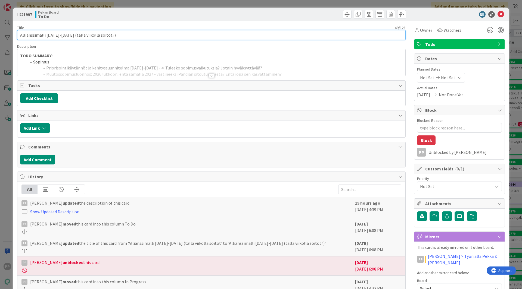
drag, startPoint x: 87, startPoint y: 36, endPoint x: 74, endPoint y: 36, distance: 13.9
click at [74, 36] on input "Allianssimalli [DATE]-[DATE] (tällä viikolla soitot?)" at bounding box center [211, 35] width 388 height 10
type input "Allianssimalli [DATE]-[DATE] (soitot?)"
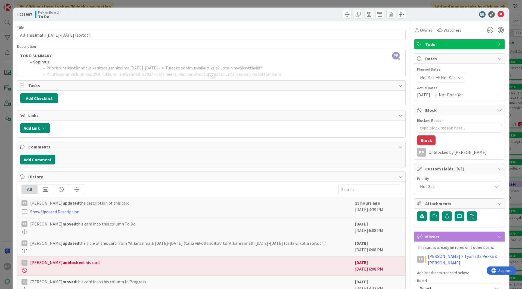
click at [79, 24] on div "Title 34 / 128 Allianssimalli [DATE]-[DATE] (soitot?) Description 17,091 / 30,0…" at bounding box center [211, 223] width 388 height 404
click at [89, 3] on div "ID 21997 Pekan Boardi To Do Title 34 / 128 Allianssimalli [DATE]-[DATE] (soitot…" at bounding box center [261, 144] width 522 height 289
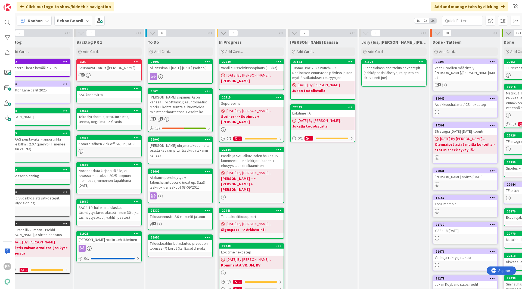
click at [334, 205] on div "[PERSON_NAME] kanssa Add Card... 21134 Tuomo 3m€ 2027 vouch? --> Realistisen en…" at bounding box center [323, 206] width 70 height 339
click at [329, 211] on div "[PERSON_NAME] kanssa Add Card... 21134 Tuomo 3m€ 2027 vouch? --> Realistisen en…" at bounding box center [323, 206] width 70 height 339
click at [322, 219] on div "[PERSON_NAME] kanssa Add Card... 21134 Tuomo 3m€ 2027 vouch? --> Realistisen en…" at bounding box center [323, 206] width 70 height 339
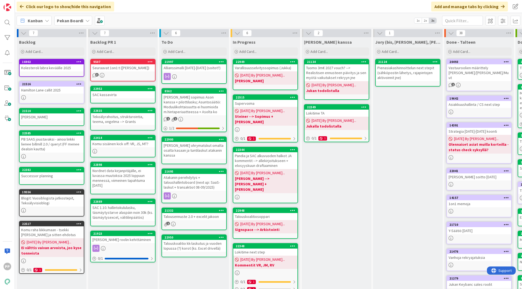
click at [67, 176] on div "Successor planning" at bounding box center [52, 175] width 64 height 7
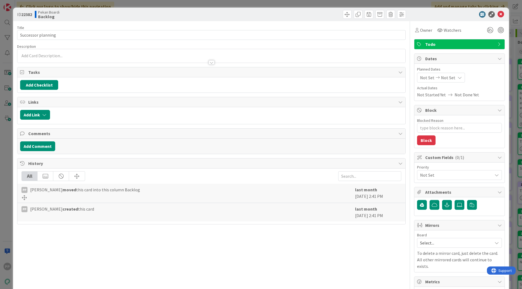
type textarea "x"
click at [69, 28] on div "Title 18 / 128" at bounding box center [211, 27] width 388 height 5
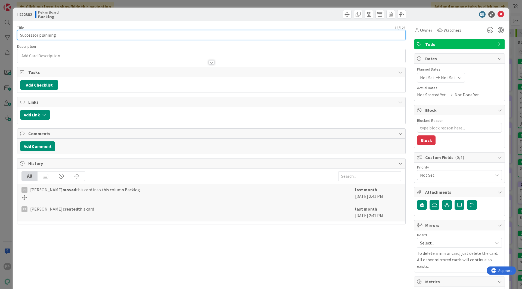
click at [71, 33] on input "Successor planning" at bounding box center [211, 35] width 388 height 10
type input "Successor planning - com team planning!"
type textarea "x"
type input "Successor planning - com team planning!"
type textarea "x"
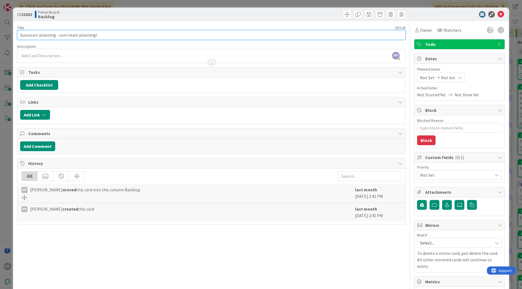
click at [56, 36] on input "Successor planning - com team planning!" at bounding box center [211, 35] width 388 height 10
type input "Successor planning -A com team planning!"
type textarea "x"
type input "Successor planning - com team planning!"
type textarea "x"
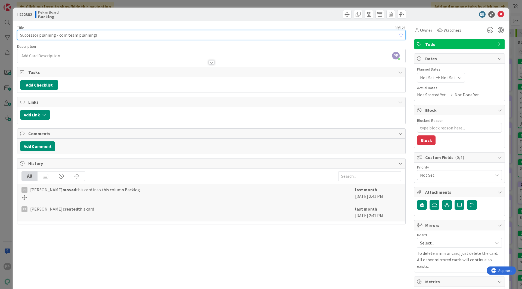
type input "Successor planning -> com team planning!"
type textarea "x"
type input "Successor planning -> com team planning!"
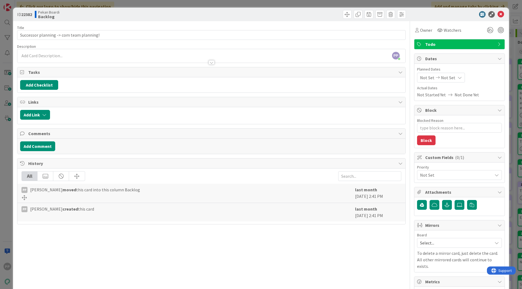
click at [91, 21] on div "ID 22382 Pekan Boardi Backlog" at bounding box center [260, 15] width 495 height 14
click at [109, 4] on div "ID 22382 Pekan Boardi Backlog Title 40 / 128 Successor planning -> com team pla…" at bounding box center [261, 144] width 522 height 289
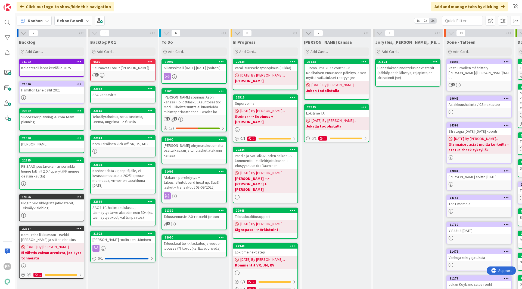
click at [352, 173] on div "[PERSON_NAME] kanssa Add Card... 21134 Tuomo 3m€ 2027 vouch? --> Realistisen en…" at bounding box center [336, 206] width 70 height 339
click at [64, 92] on div "Hamilton Lane callit 2025" at bounding box center [52, 90] width 64 height 7
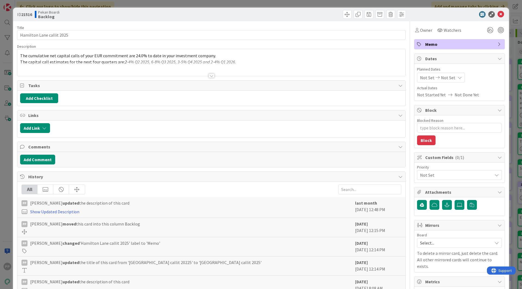
click at [177, 61] on div "The cumulative net capital calls of your EUR commitment are 24.0% to date in yo…" at bounding box center [211, 64] width 388 height 24
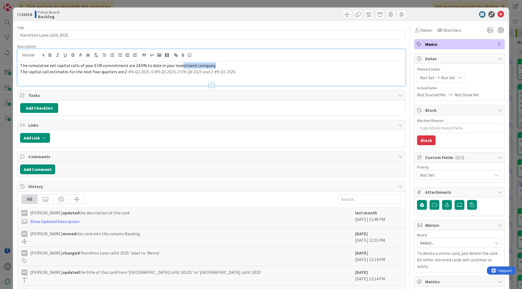
drag, startPoint x: 178, startPoint y: 64, endPoint x: 287, endPoint y: 63, distance: 108.6
click at [287, 63] on p "The cumulative net capital calls of your EUR commitment are 24.0% to date in yo…" at bounding box center [211, 65] width 382 height 6
click at [497, 15] on icon at bounding box center [500, 14] width 7 height 7
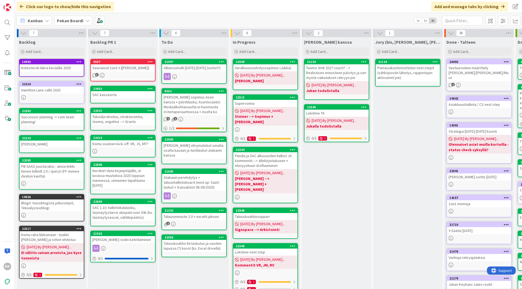
click at [346, 8] on div "Click our logo to show/hide this navigation Add and manage tabs by clicking" at bounding box center [268, 6] width 507 height 13
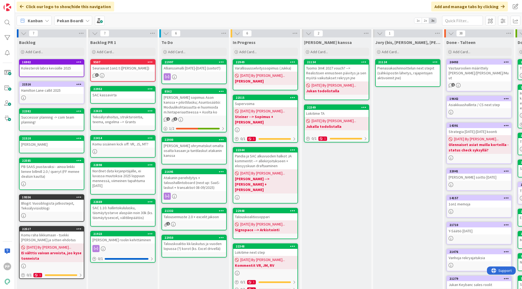
click at [137, 68] on div "Seuraavat 1on1:t ([PERSON_NAME])" at bounding box center [123, 68] width 64 height 7
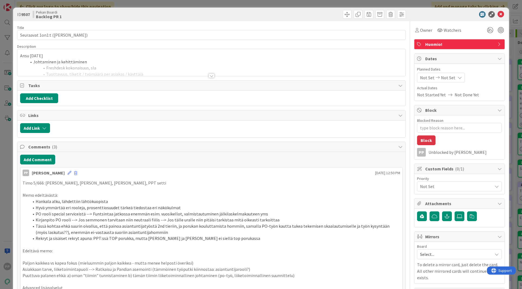
type textarea "x"
click at [85, 21] on div "ID 9507 Pekan Boardi Backlog PR 1" at bounding box center [260, 15] width 495 height 14
click at [100, 4] on div "ID 9507 Pekan Boardi Backlog PR 1 Title 33 / 128 Seuraavat 1on1:t ([PERSON_NAME…" at bounding box center [261, 144] width 522 height 289
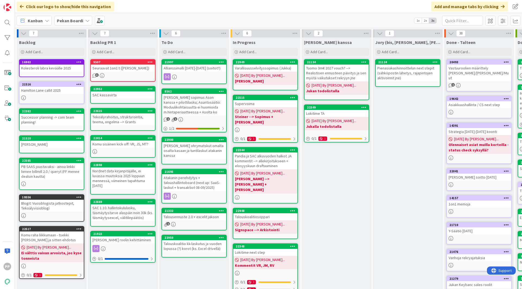
click at [174, 266] on div "To Do Add Card... Template Not Set Title 0 / 128 Elo ja syyskuun loppuun talous…" at bounding box center [194, 206] width 70 height 339
